Goal: Navigation & Orientation: Find specific page/section

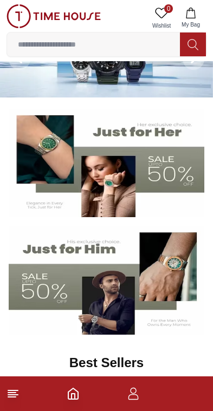
scroll to position [47, 0]
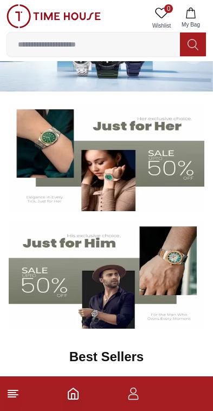
click at [48, 285] on img at bounding box center [107, 274] width 196 height 109
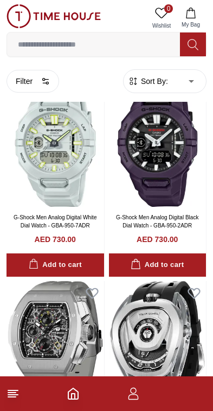
click at [133, 399] on icon "button" at bounding box center [133, 393] width 13 height 13
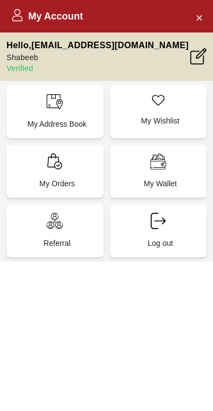
click at [192, 16] on button "Close Account" at bounding box center [198, 17] width 17 height 17
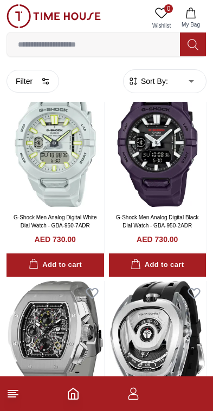
click at [16, 399] on icon at bounding box center [12, 393] width 13 height 13
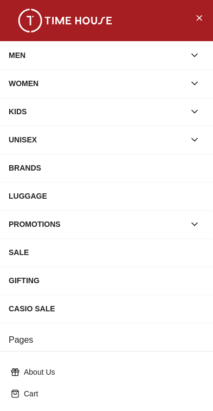
click at [199, 11] on icon "Close Menu" at bounding box center [198, 18] width 9 height 14
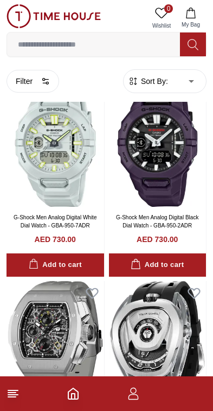
click at [67, 398] on icon "Home" at bounding box center [73, 393] width 13 height 13
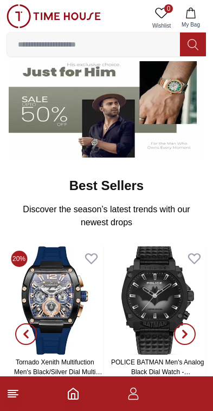
scroll to position [217, 0]
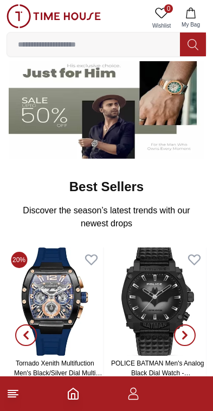
click at [134, 398] on icon "button" at bounding box center [133, 393] width 13 height 13
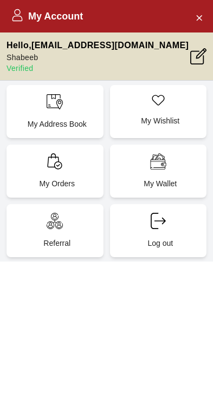
click at [19, 67] on p "Verified" at bounding box center [97, 68] width 182 height 11
click at [48, 48] on p "Hello , [EMAIL_ADDRESS][DOMAIN_NAME]" at bounding box center [97, 45] width 182 height 13
click at [199, 51] on icon at bounding box center [198, 56] width 16 height 16
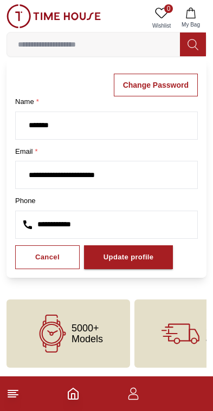
scroll to position [38, 0]
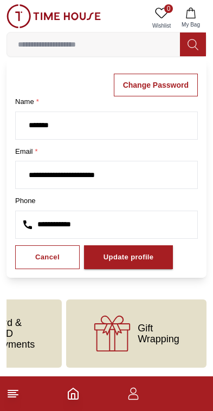
click at [19, 22] on img at bounding box center [53, 16] width 94 height 24
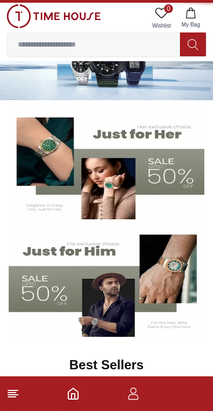
scroll to position [0, 355]
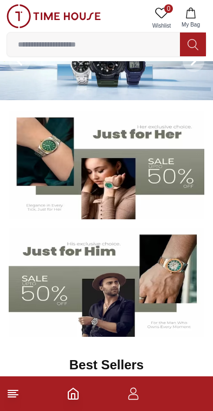
click at [14, 14] on img at bounding box center [53, 16] width 94 height 24
click at [21, 12] on img at bounding box center [53, 16] width 94 height 24
click at [8, 403] on footer at bounding box center [106, 393] width 213 height 35
click at [14, 400] on icon at bounding box center [12, 393] width 13 height 13
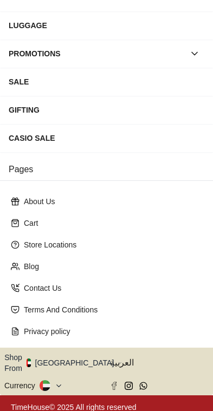
scroll to position [170, 0]
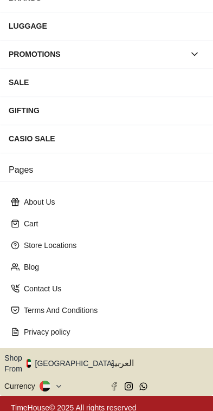
click at [60, 361] on button "Shop From [GEOGRAPHIC_DATA]" at bounding box center [63, 364] width 118 height 22
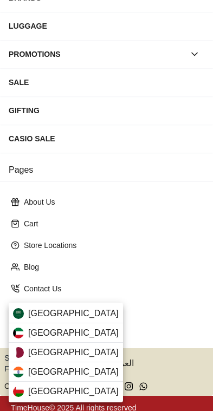
click at [36, 314] on span "[GEOGRAPHIC_DATA]" at bounding box center [73, 313] width 90 height 13
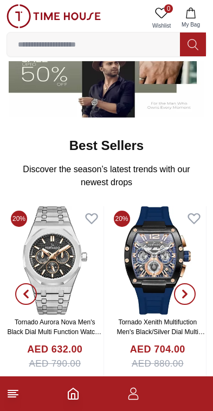
scroll to position [250, 0]
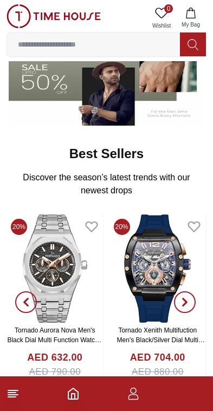
click at [10, 398] on icon at bounding box center [12, 393] width 13 height 13
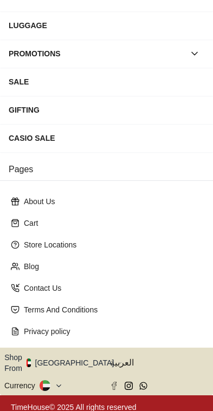
scroll to position [170, 0]
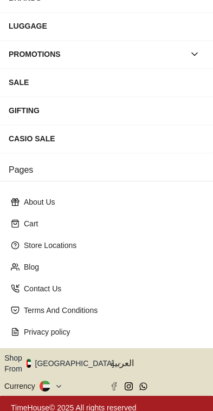
click at [65, 360] on button "Shop From [GEOGRAPHIC_DATA]" at bounding box center [63, 364] width 118 height 22
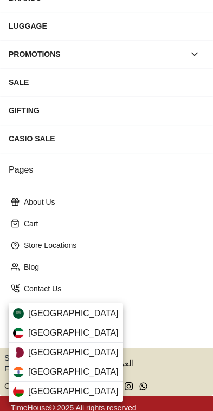
click at [29, 315] on span "[GEOGRAPHIC_DATA]" at bounding box center [73, 313] width 90 height 13
